Goal: Task Accomplishment & Management: Use online tool/utility

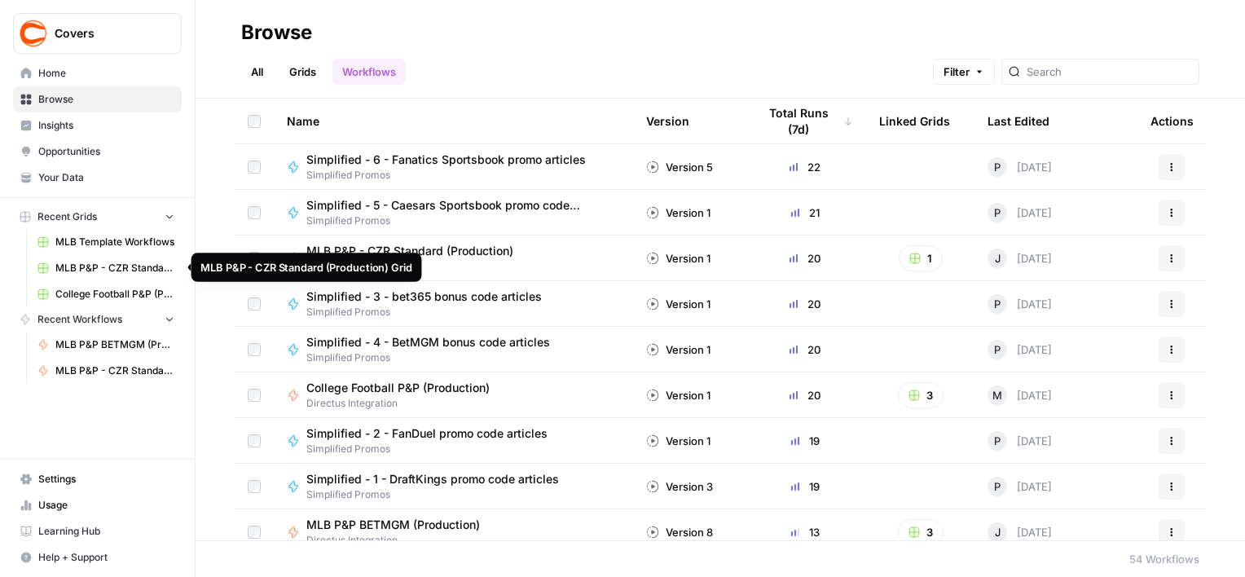
click at [118, 271] on span "MLB P&P - CZR Standard (Production) Grid" at bounding box center [114, 268] width 119 height 15
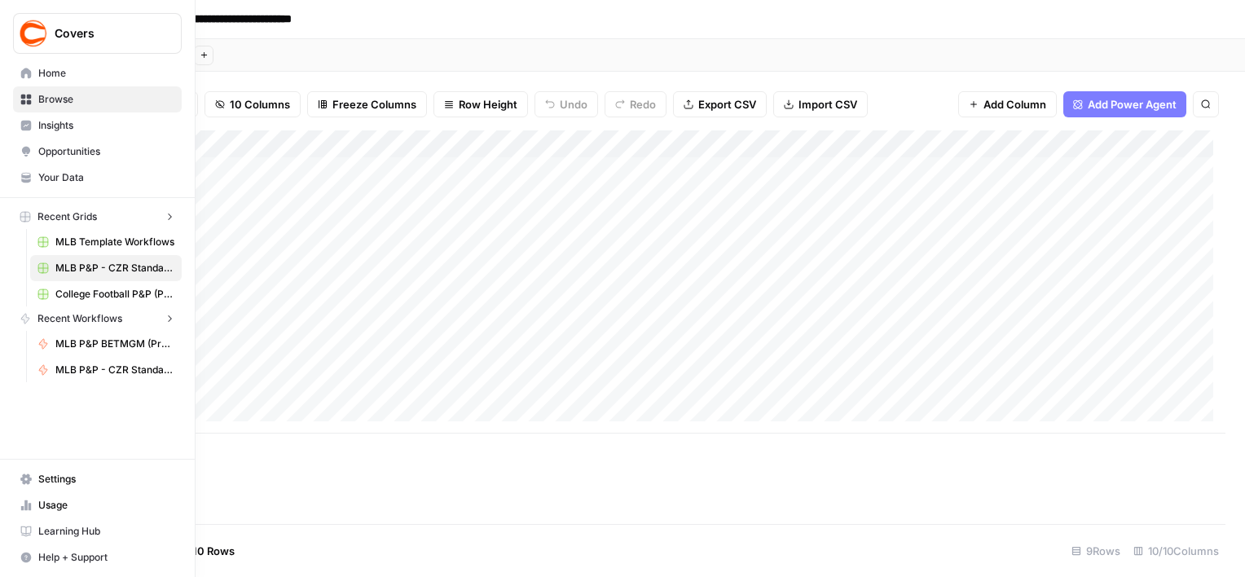
click at [30, 42] on img "Workspace: Covers" at bounding box center [33, 33] width 29 height 29
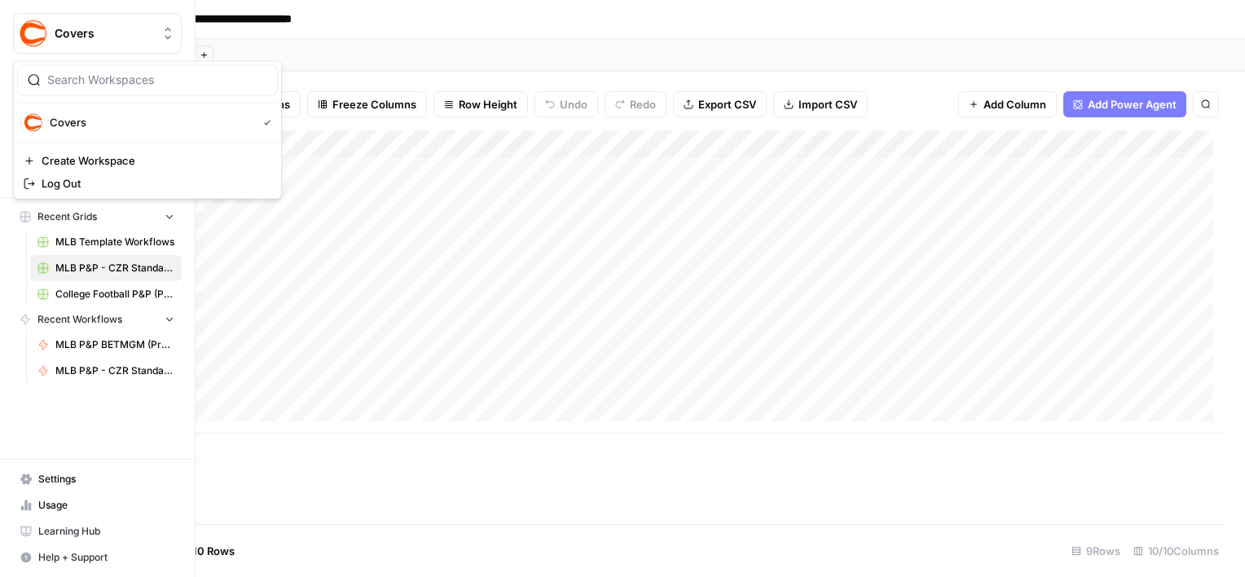
click at [104, 433] on div "Covers Home Browse Insights Opportunities Your Data Recent Grids MLB Template W…" at bounding box center [97, 288] width 195 height 577
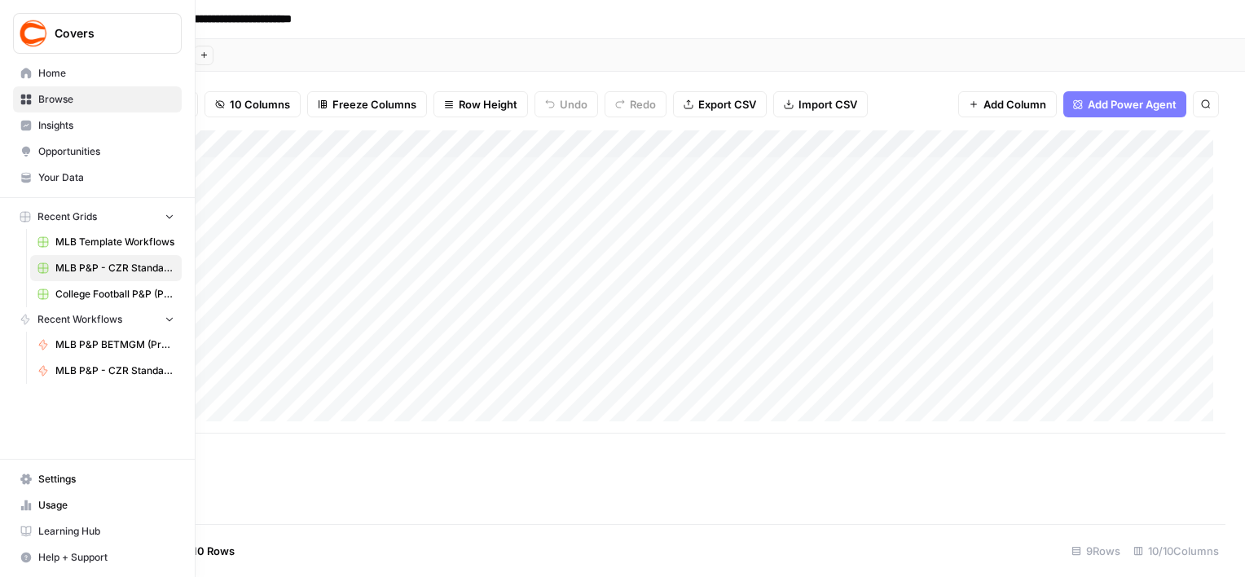
click at [117, 372] on span "MLB P&P - CZR Standard (Production)" at bounding box center [114, 370] width 119 height 15
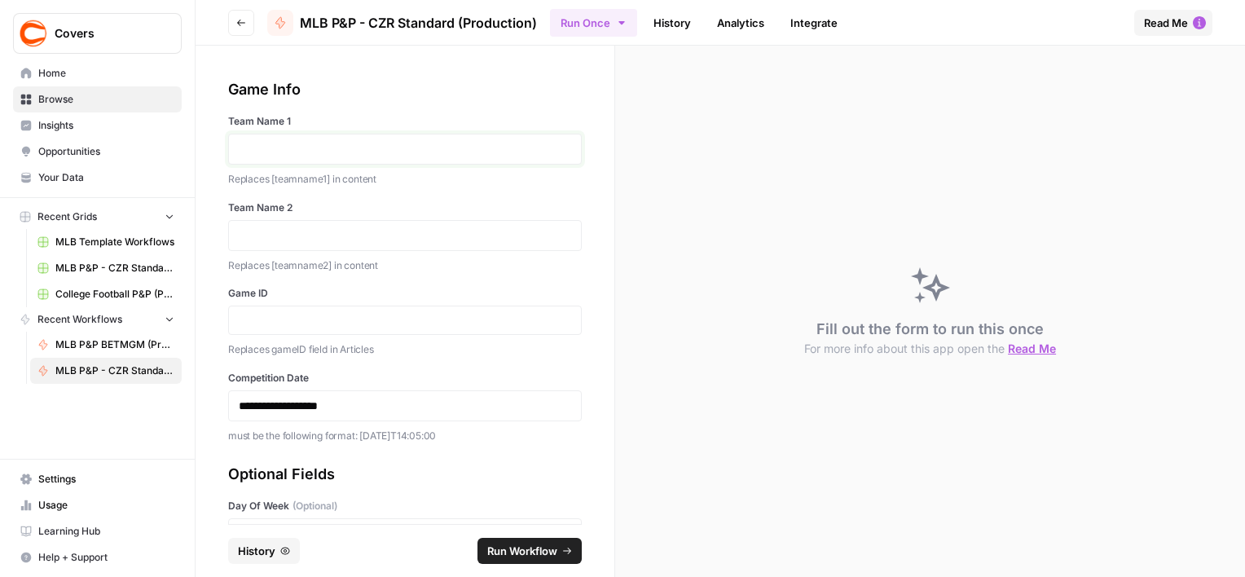
click at [300, 153] on p at bounding box center [405, 149] width 333 height 16
click at [326, 228] on p at bounding box center [405, 235] width 333 height 16
click at [331, 323] on input "Game ID" at bounding box center [405, 320] width 333 height 15
paste input "371302"
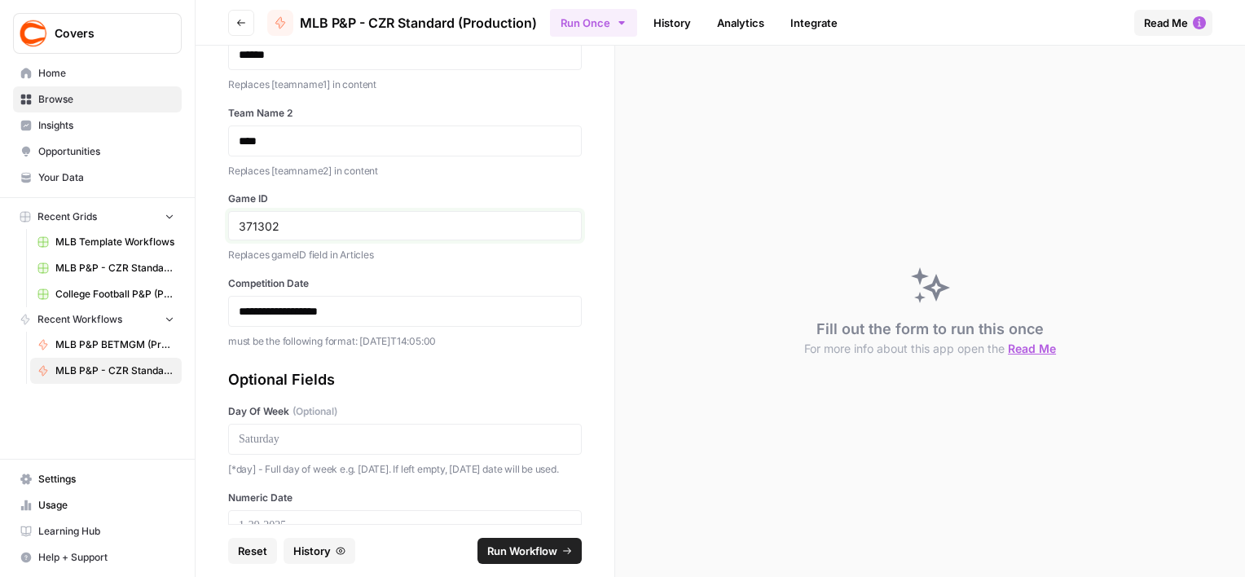
scroll to position [244, 0]
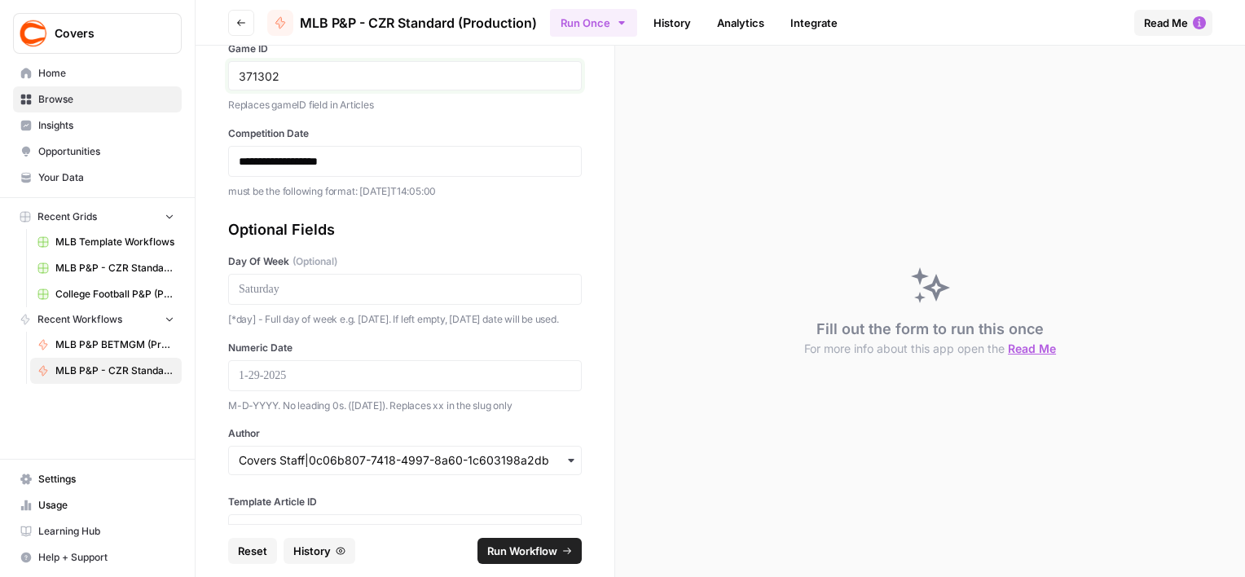
type input "371302"
click at [328, 294] on p at bounding box center [405, 289] width 333 height 16
click at [295, 391] on div at bounding box center [405, 375] width 354 height 31
click at [292, 391] on div at bounding box center [405, 375] width 354 height 31
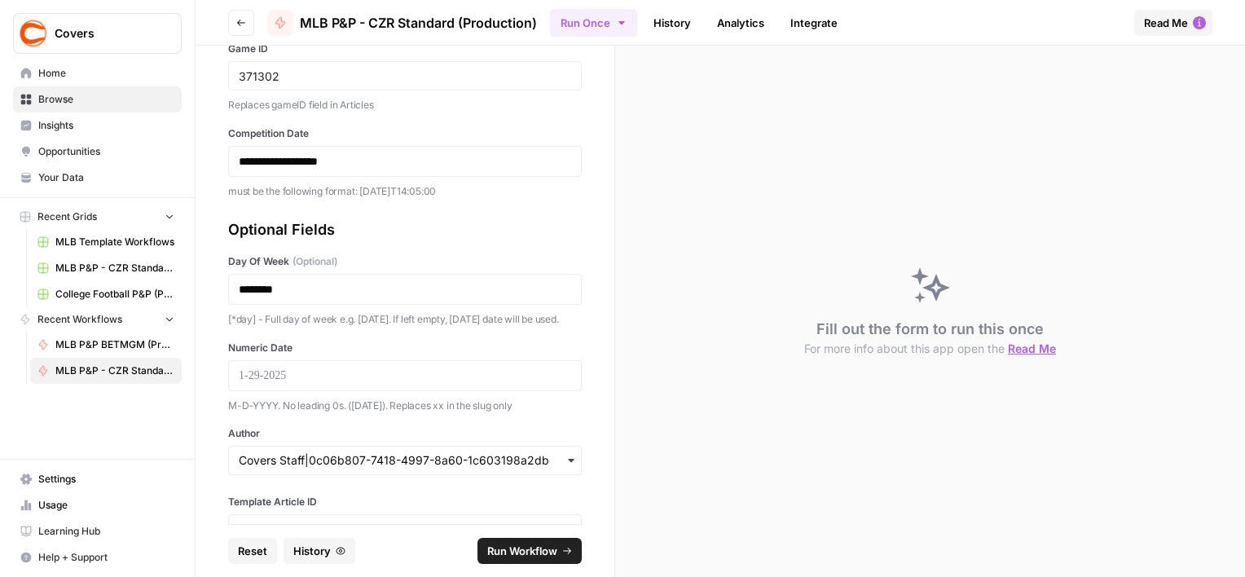
click at [292, 391] on div at bounding box center [405, 375] width 354 height 31
click at [280, 384] on p at bounding box center [405, 376] width 333 height 16
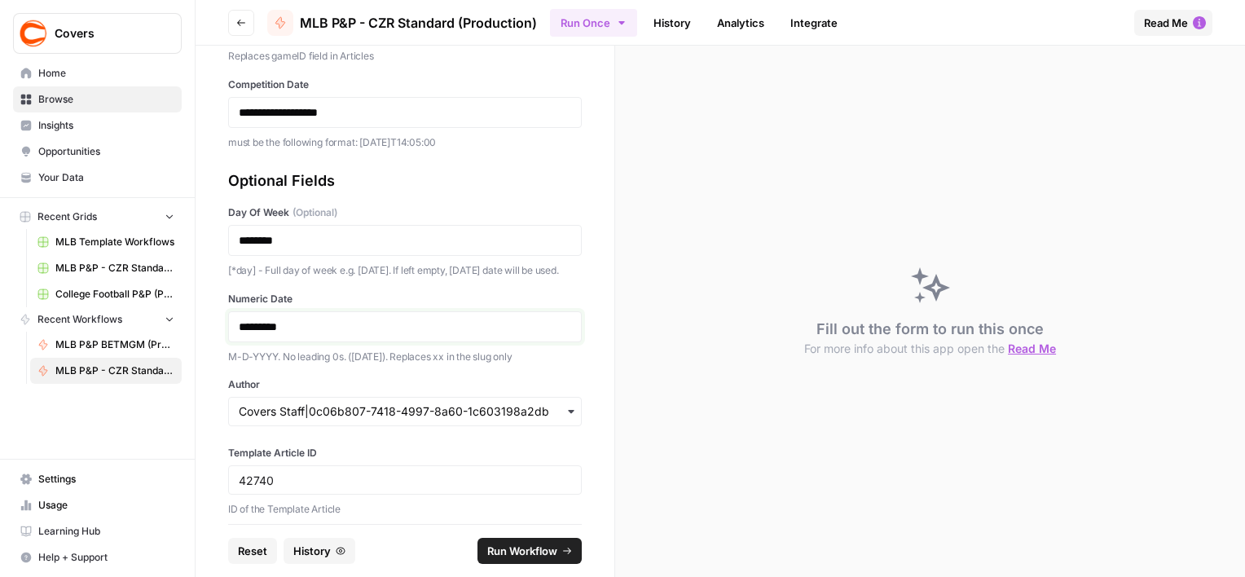
scroll to position [319, 0]
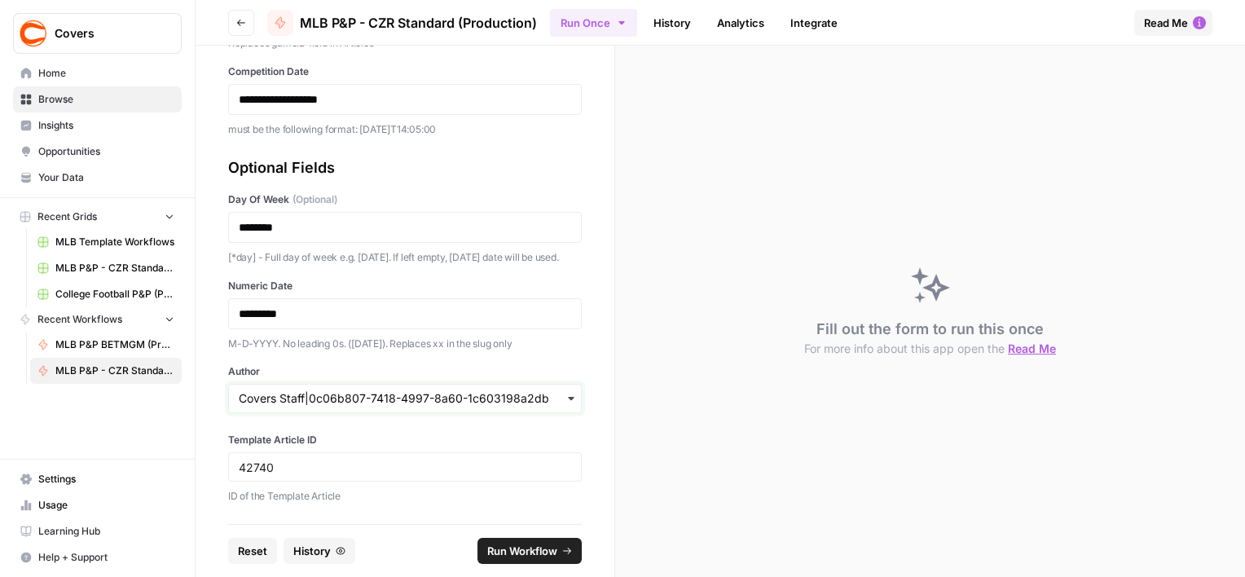
click at [475, 397] on input "Author" at bounding box center [405, 398] width 333 height 16
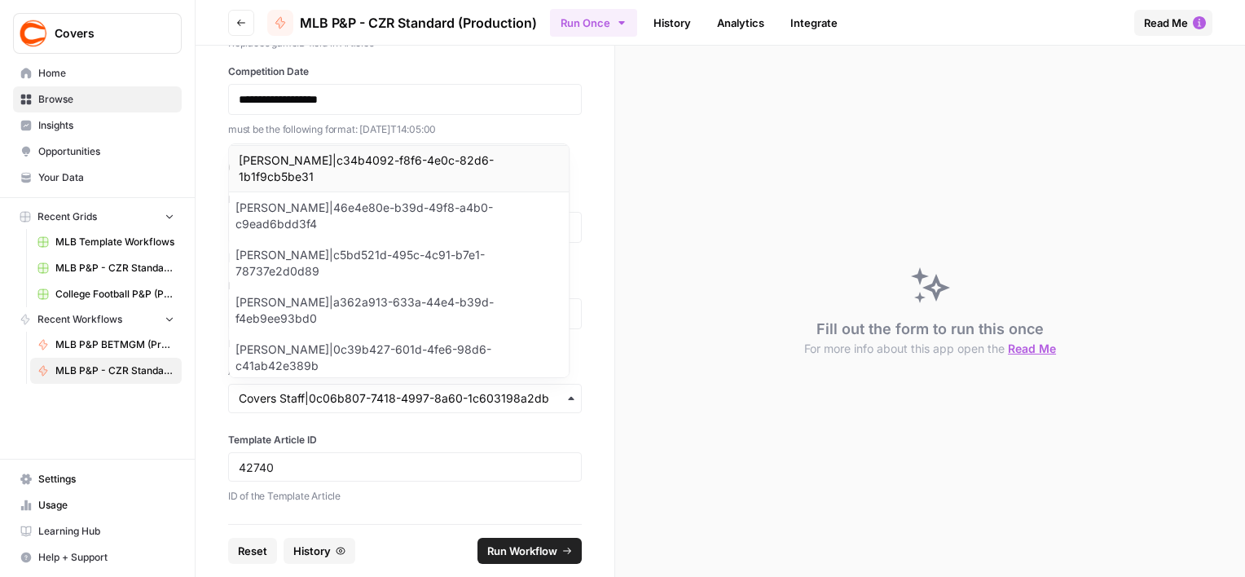
scroll to position [984, 0]
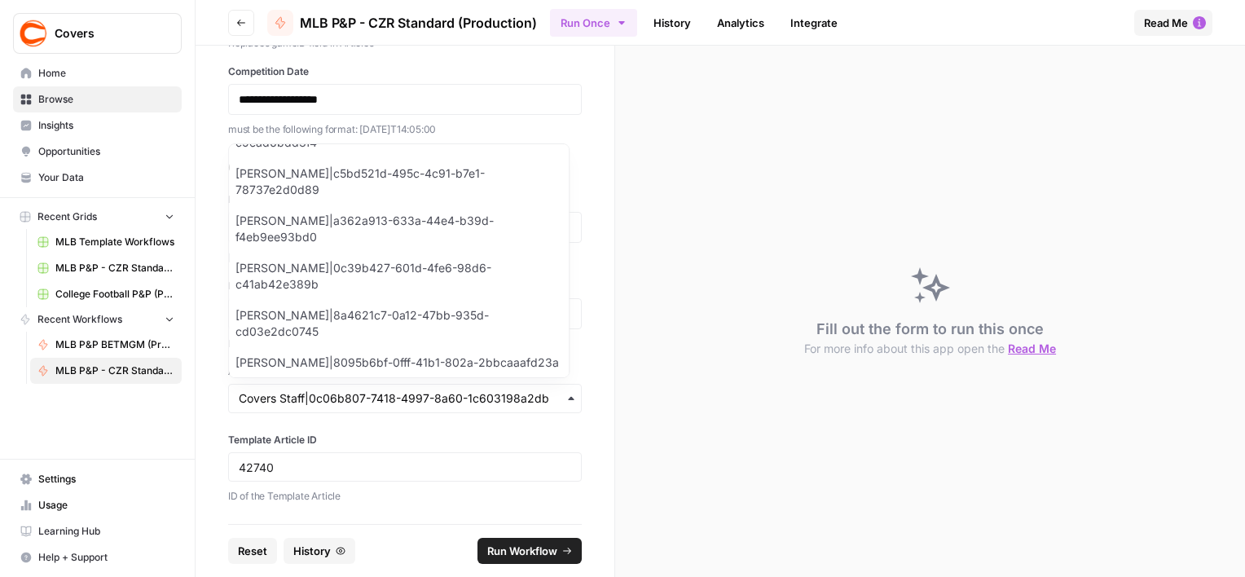
click at [344, 520] on div "[PERSON_NAME]|41484abe-b1de-4f6f-a2da-991ee7fdbc99" at bounding box center [399, 543] width 340 height 47
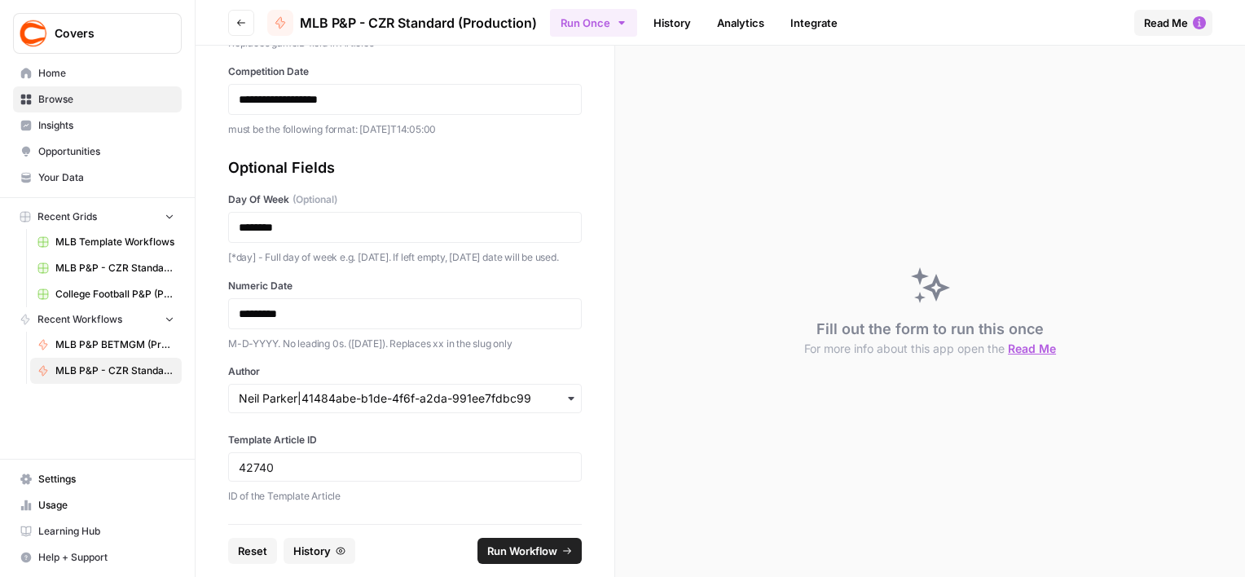
click at [517, 545] on span "Run Workflow" at bounding box center [522, 551] width 70 height 16
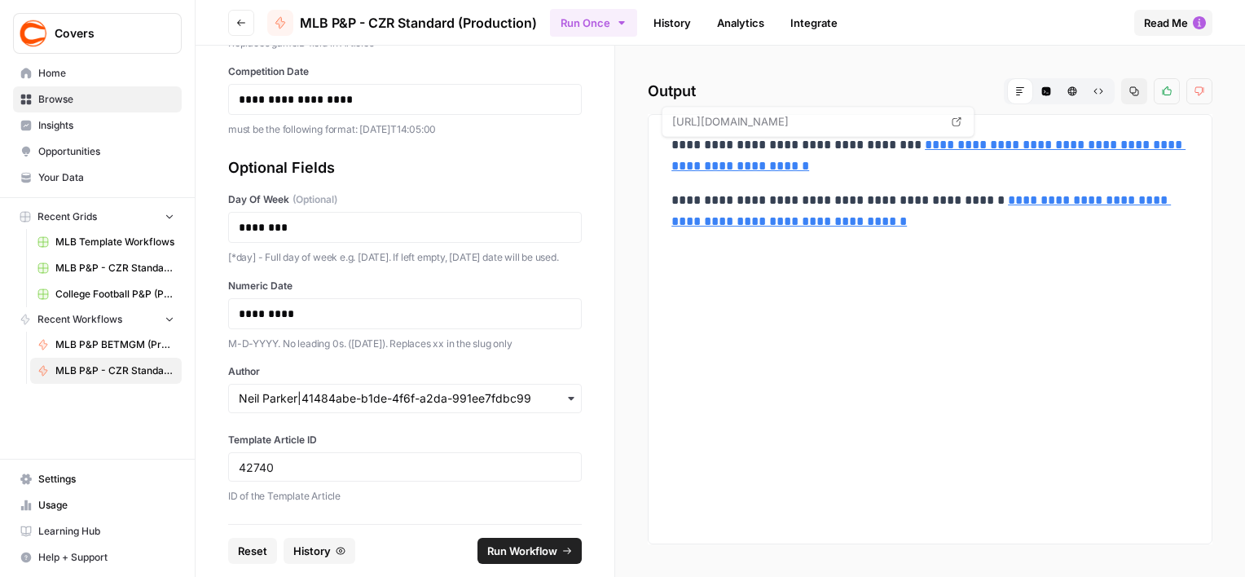
click at [942, 155] on p "**********" at bounding box center [930, 155] width 517 height 42
click at [936, 166] on link "**********" at bounding box center [929, 155] width 514 height 33
